Goal: Find specific page/section: Find specific page/section

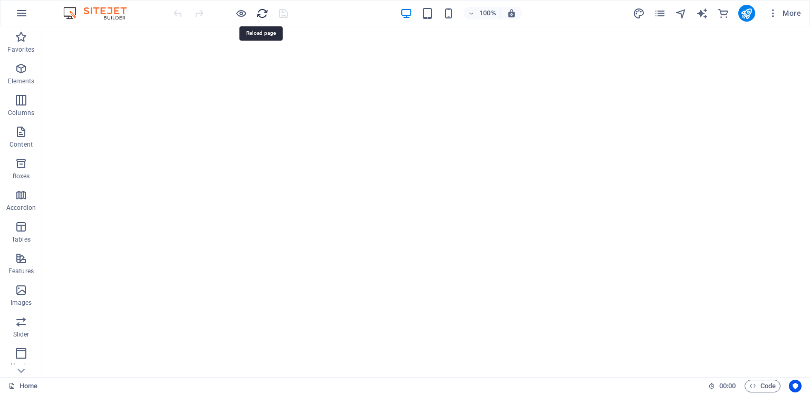
click at [261, 13] on icon "reload" at bounding box center [262, 13] width 12 height 12
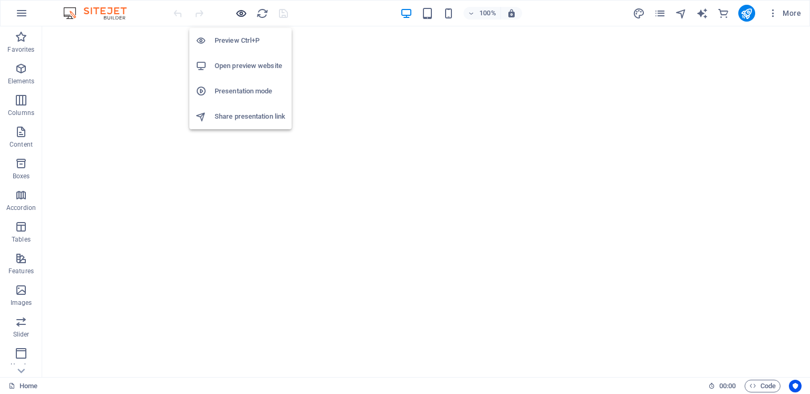
click at [242, 11] on icon "button" at bounding box center [241, 13] width 12 height 12
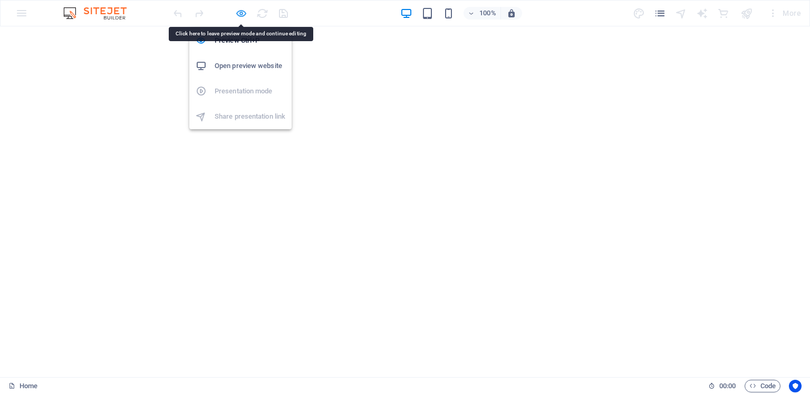
click at [241, 13] on icon "button" at bounding box center [241, 13] width 12 height 12
